Goal: Obtain resource: Download file/media

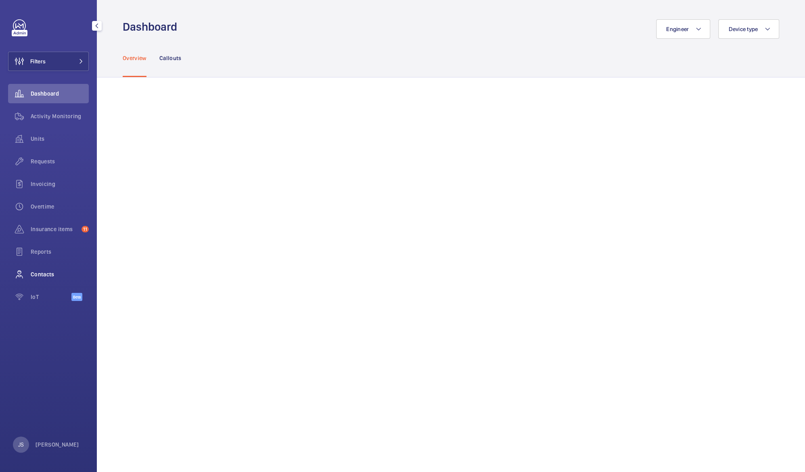
click at [48, 275] on span "Contacts" at bounding box center [60, 274] width 58 height 8
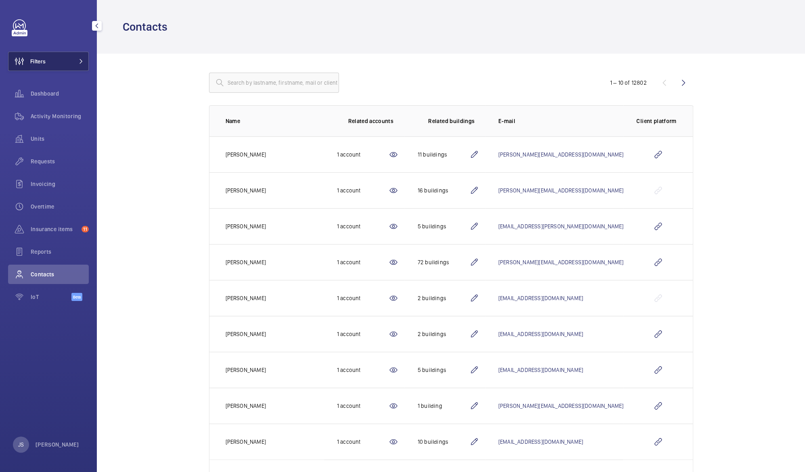
click at [22, 59] on wm-front-icon-button at bounding box center [19, 61] width 22 height 19
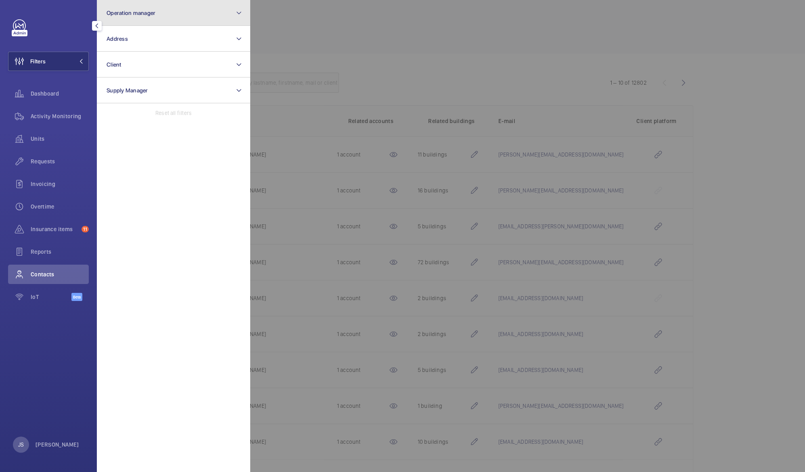
click at [115, 16] on button "Operation manager" at bounding box center [173, 13] width 153 height 26
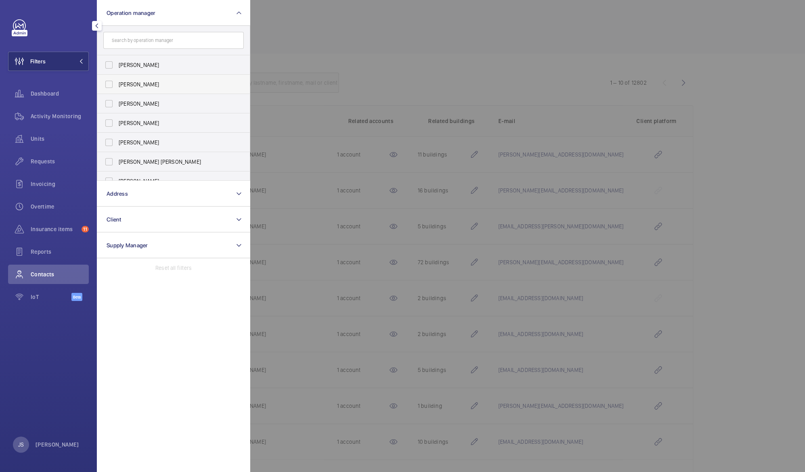
click at [129, 86] on span "[PERSON_NAME]" at bounding box center [174, 84] width 111 height 8
click at [117, 86] on input "[PERSON_NAME]" at bounding box center [109, 84] width 16 height 16
checkbox input "true"
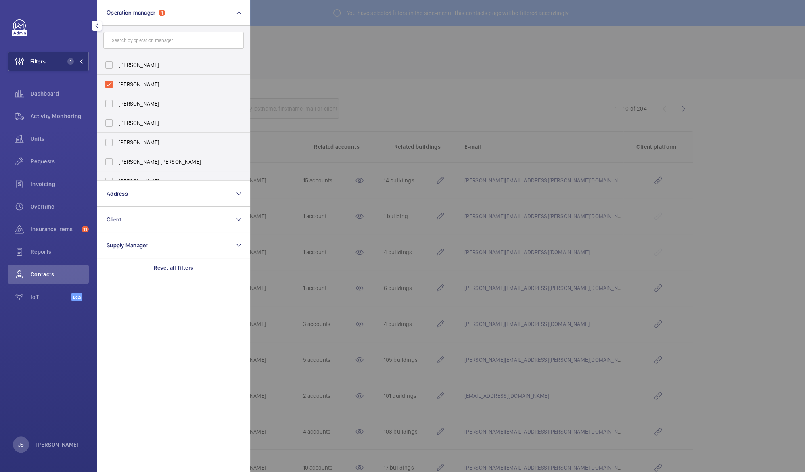
click at [48, 326] on div "Filters 1 Operation manager 1 [PERSON_NAME] [PERSON_NAME] [PERSON_NAME] [PERSON…" at bounding box center [48, 236] width 97 height 472
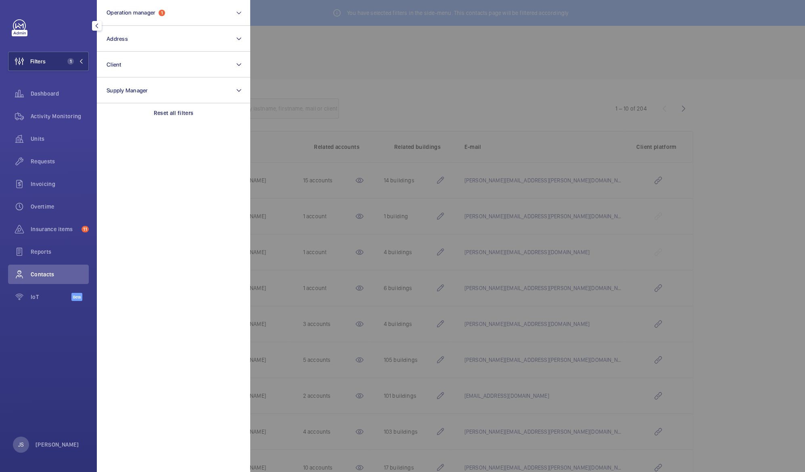
click at [38, 274] on span "Contacts" at bounding box center [60, 274] width 58 height 8
click at [306, 321] on div at bounding box center [652, 236] width 805 height 472
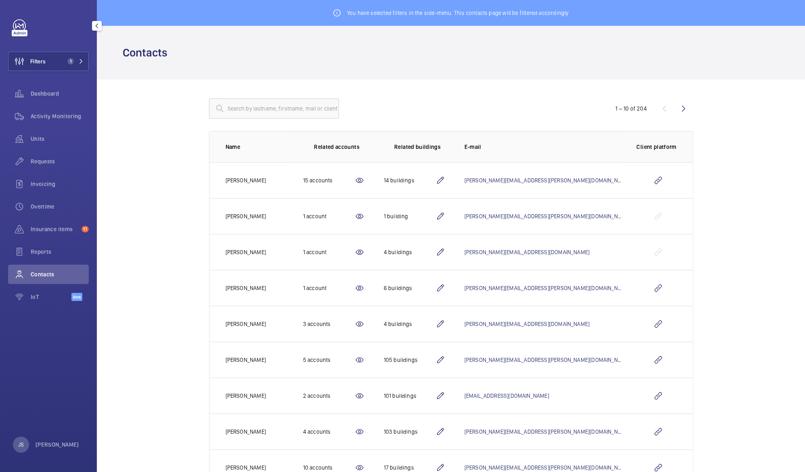
click at [45, 277] on span "Contacts" at bounding box center [60, 274] width 58 height 8
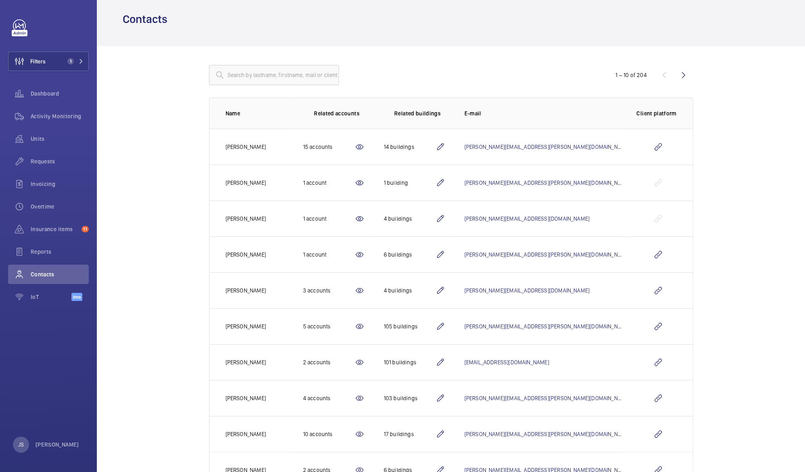
scroll to position [68, 0]
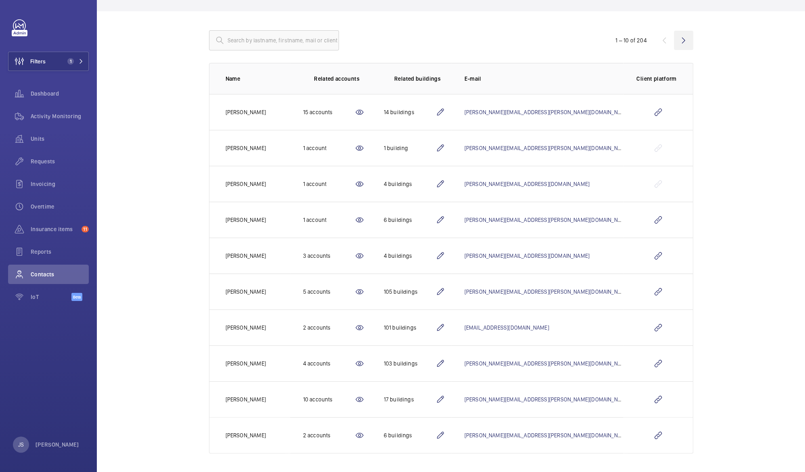
click at [679, 38] on wm-front-icon-button at bounding box center [683, 40] width 19 height 19
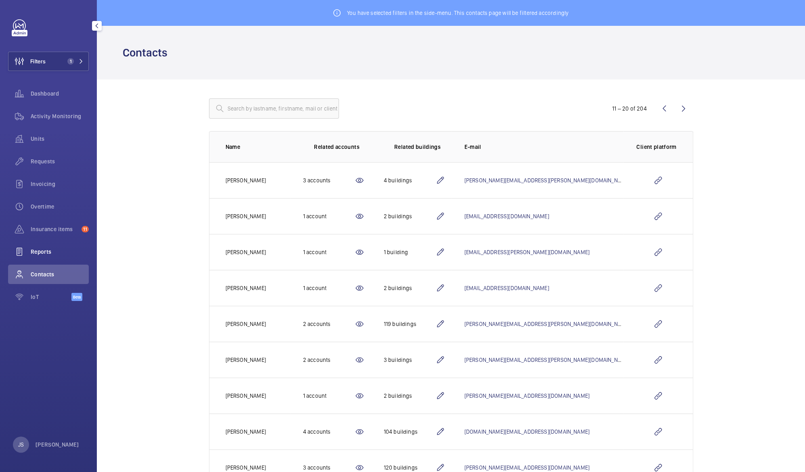
click at [42, 256] on div "Reports" at bounding box center [48, 251] width 81 height 19
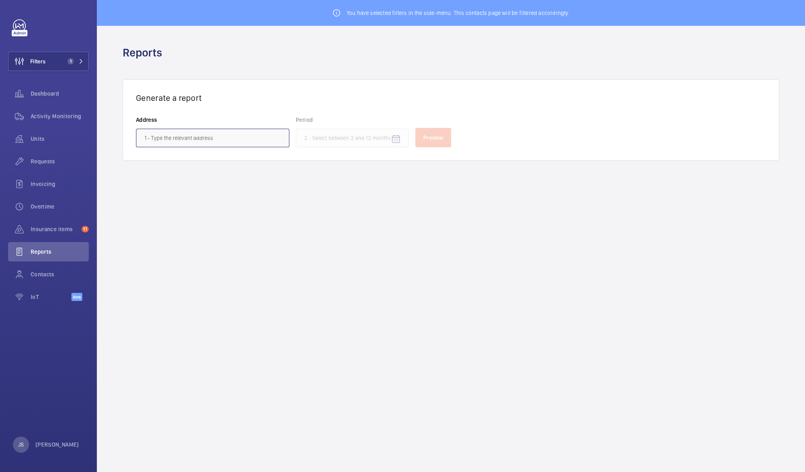
click at [165, 133] on input "text" at bounding box center [212, 138] width 153 height 19
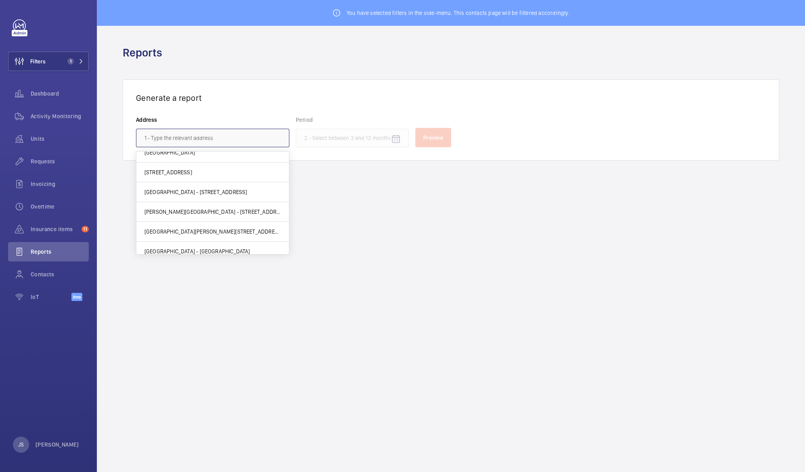
scroll to position [92, 0]
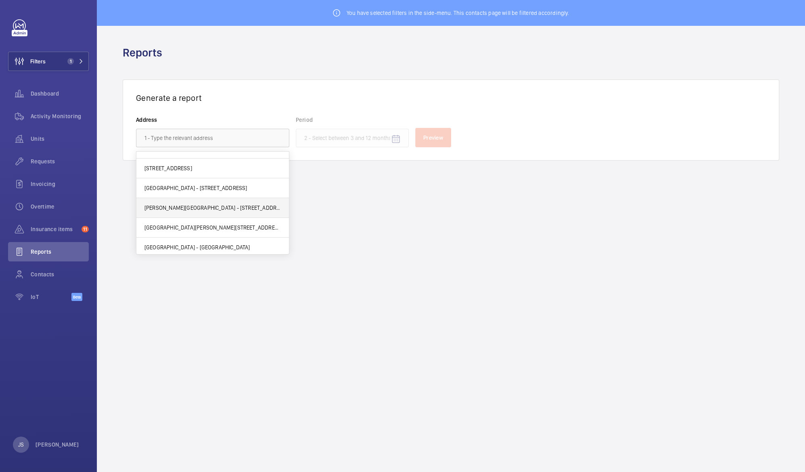
click at [236, 206] on span "[PERSON_NAME][GEOGRAPHIC_DATA] - [STREET_ADDRESS]" at bounding box center [212, 208] width 136 height 8
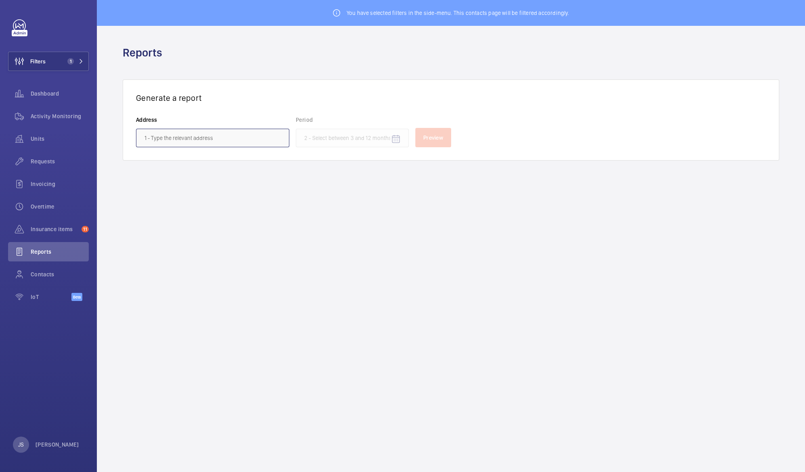
type input "[PERSON_NAME][GEOGRAPHIC_DATA] - [STREET_ADDRESS]"
click at [382, 140] on input at bounding box center [352, 138] width 113 height 19
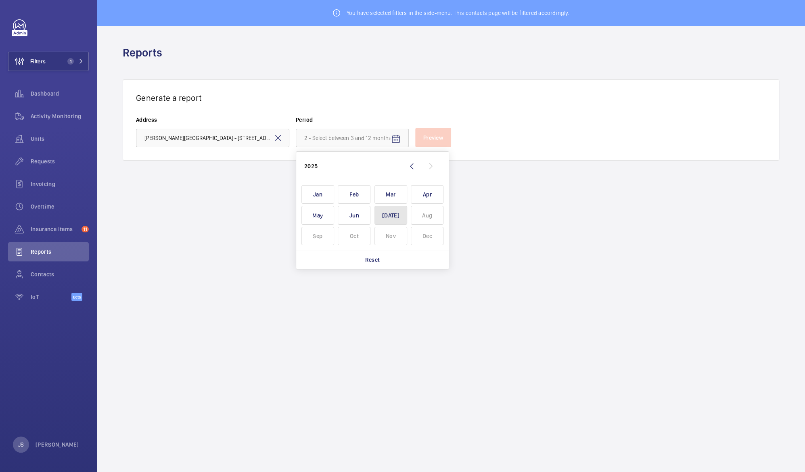
click at [394, 215] on span "[DATE]" at bounding box center [391, 215] width 33 height 19
click at [400, 213] on span "[DATE]" at bounding box center [391, 215] width 33 height 19
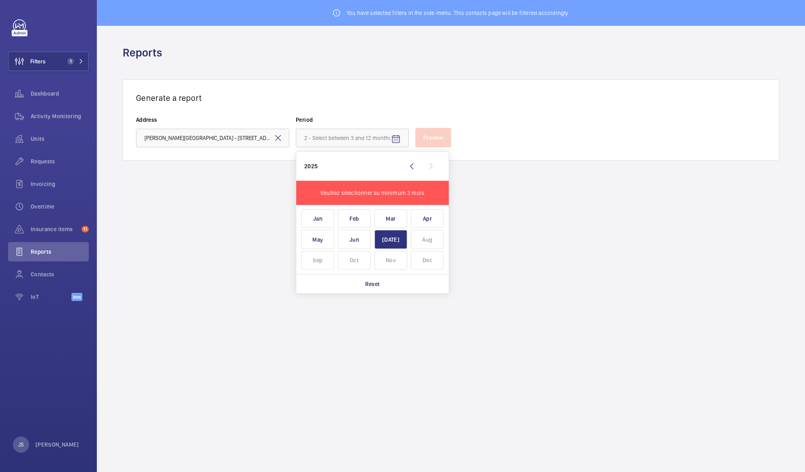
click at [400, 213] on span "Mar" at bounding box center [391, 218] width 33 height 19
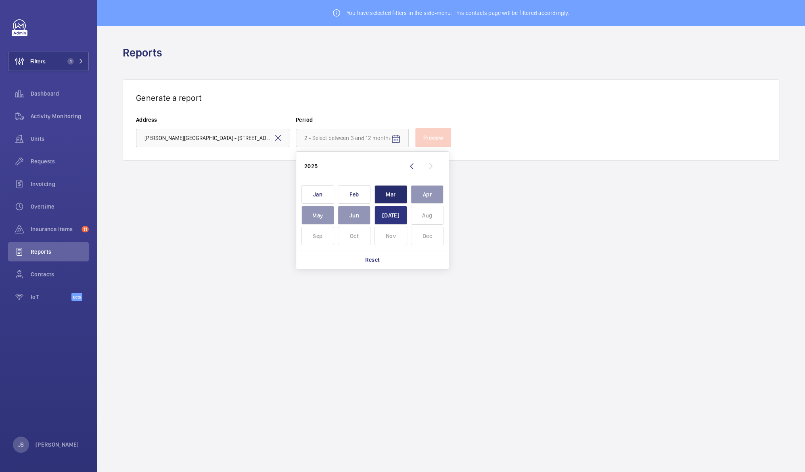
click at [400, 213] on span "[DATE]" at bounding box center [391, 215] width 33 height 19
type input "[DATE] - [DATE]"
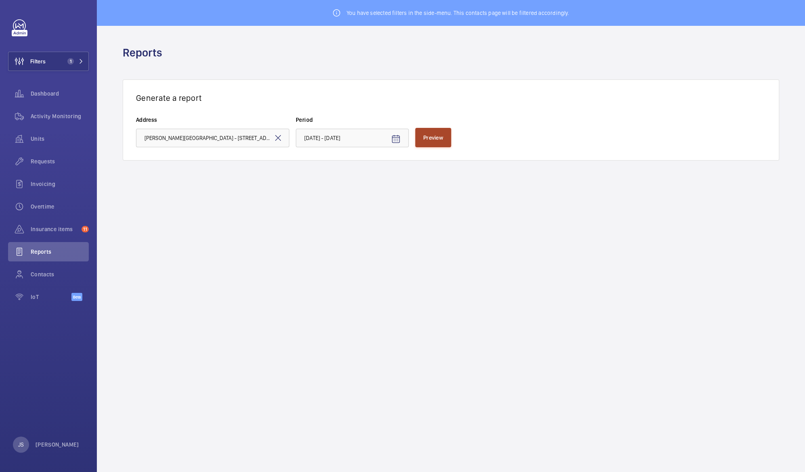
click at [443, 138] on span "Preview" at bounding box center [433, 137] width 20 height 6
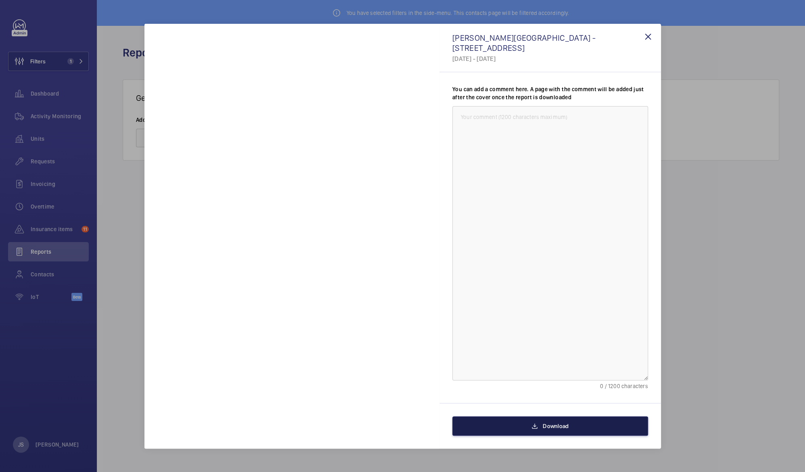
click at [540, 423] on button "Download" at bounding box center [550, 425] width 196 height 19
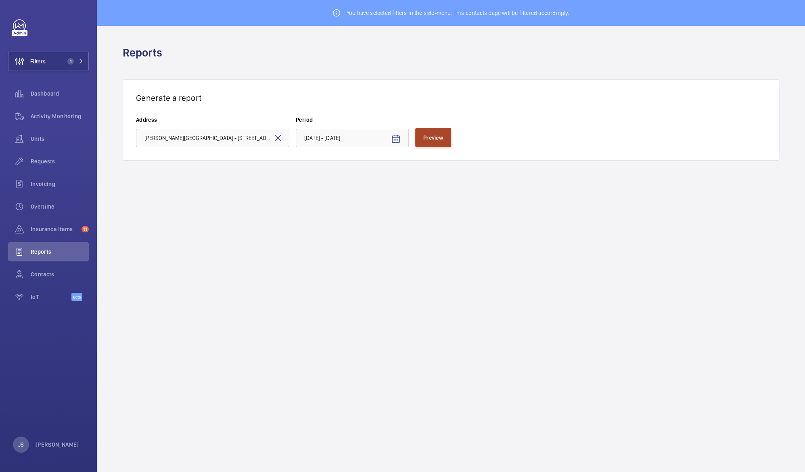
click at [425, 141] on button "Preview" at bounding box center [433, 137] width 36 height 19
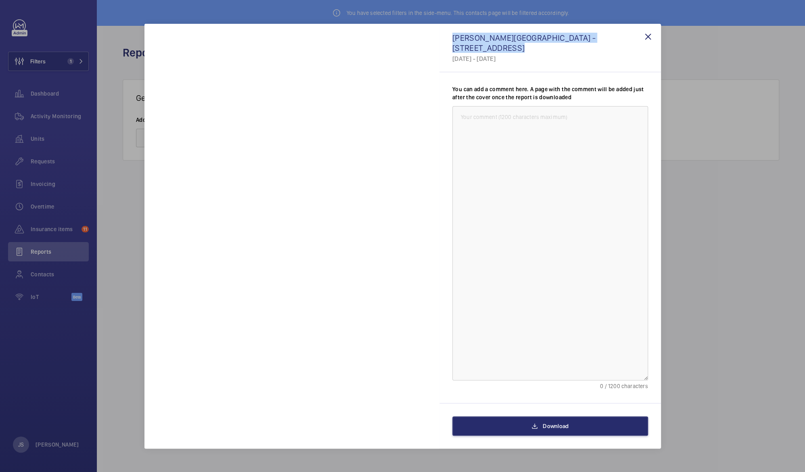
drag, startPoint x: 439, startPoint y: 28, endPoint x: 439, endPoint y: 48, distance: 20.6
click at [439, 48] on div "[PERSON_NAME][GEOGRAPHIC_DATA] - [STREET_ADDRESS] [DATE] - [DATE]" at bounding box center [550, 48] width 222 height 48
click at [647, 38] on wm-front-icon-button at bounding box center [647, 36] width 19 height 19
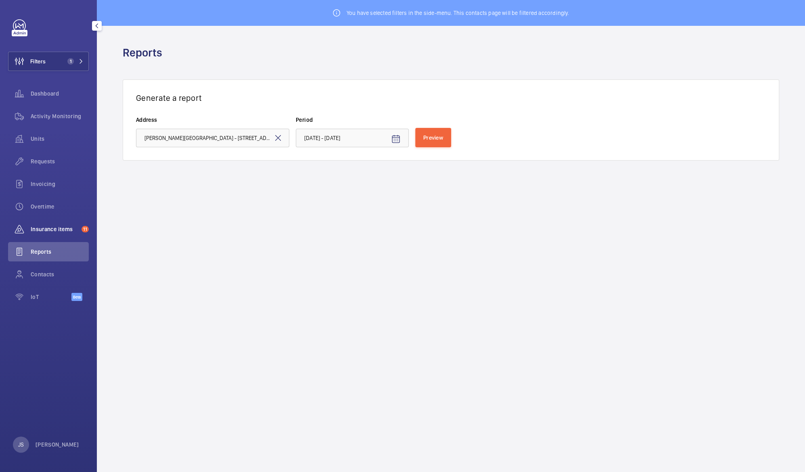
click at [49, 227] on span "Insurance items" at bounding box center [55, 229] width 48 height 8
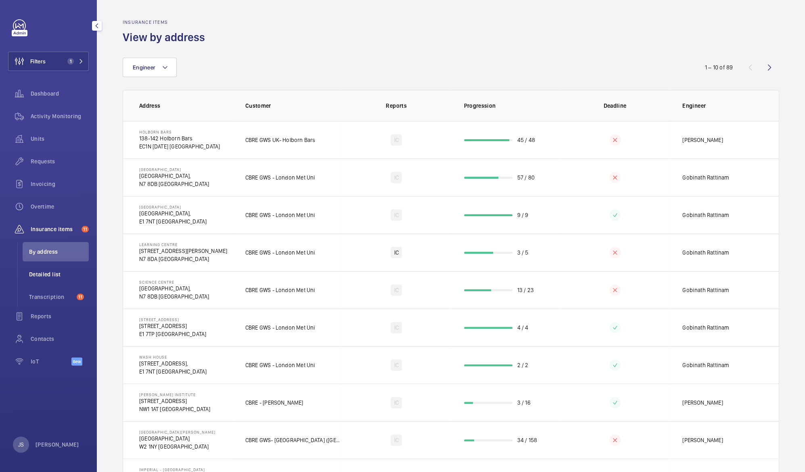
click at [47, 271] on span "Detailed list" at bounding box center [59, 274] width 60 height 8
click at [39, 161] on span "Requests" at bounding box center [60, 161] width 58 height 8
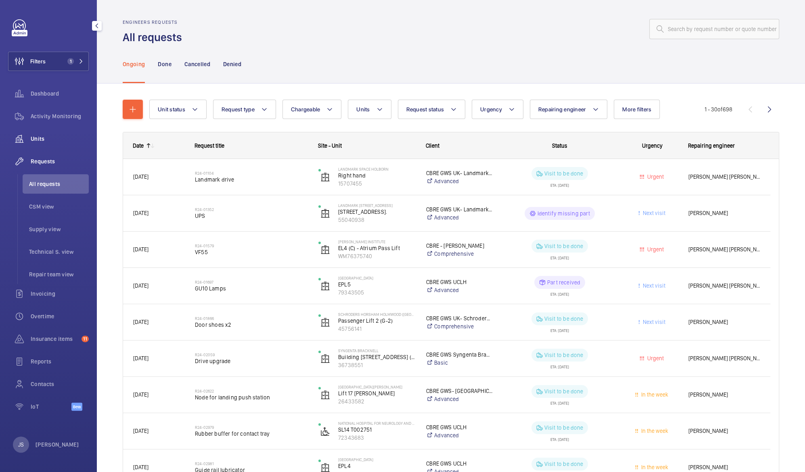
click at [43, 139] on span "Units" at bounding box center [60, 139] width 58 height 8
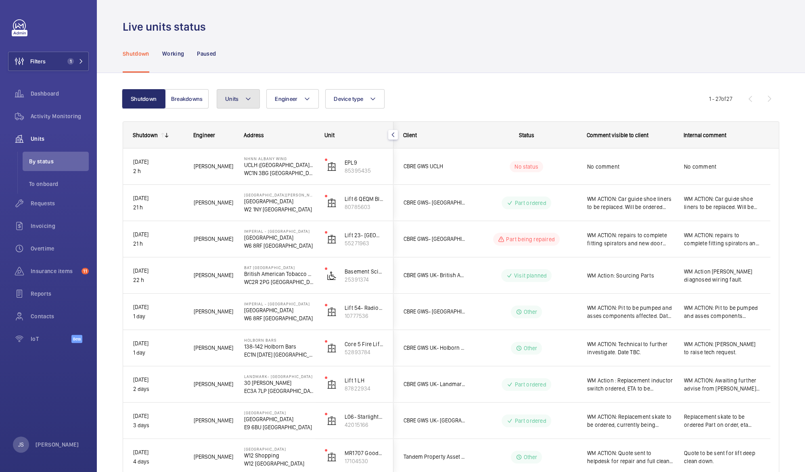
click at [248, 98] on mat-icon at bounding box center [248, 99] width 6 height 10
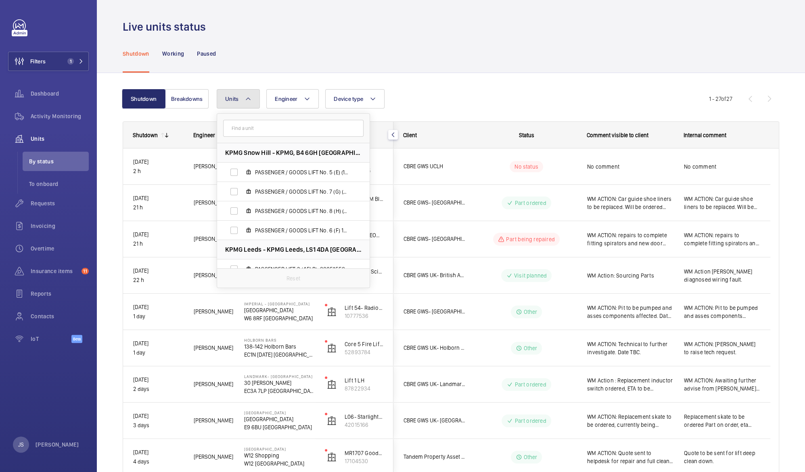
click at [248, 98] on mat-icon at bounding box center [248, 99] width 6 height 10
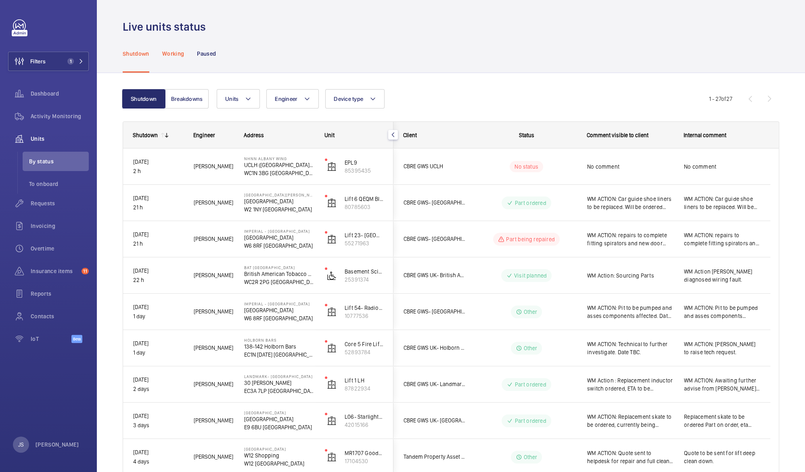
click at [169, 52] on p "Working" at bounding box center [173, 54] width 22 height 8
